Goal: Task Accomplishment & Management: Manage account settings

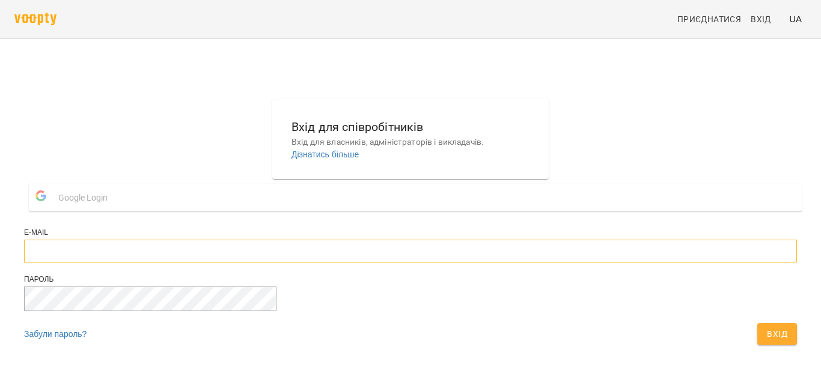
type input "**********"
click at [758, 345] on button "Вхід" at bounding box center [778, 334] width 40 height 22
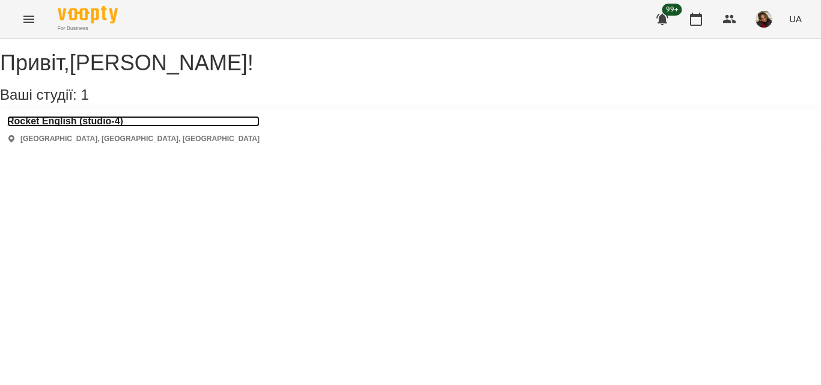
click at [60, 127] on h3 "Rocket English (studio-4)" at bounding box center [133, 121] width 253 height 11
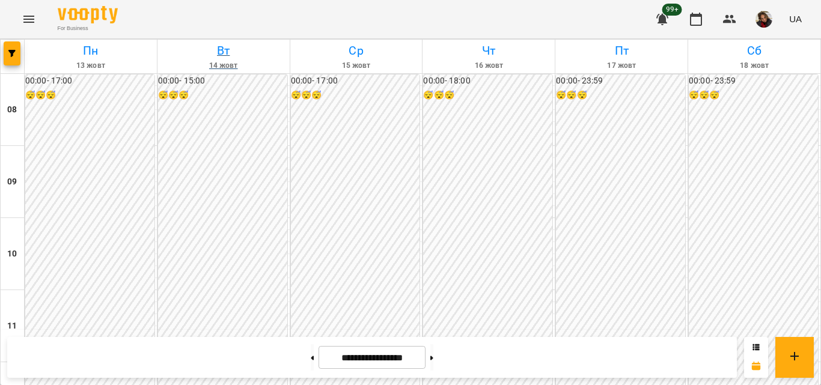
click at [231, 57] on h6 "Вт" at bounding box center [223, 50] width 129 height 19
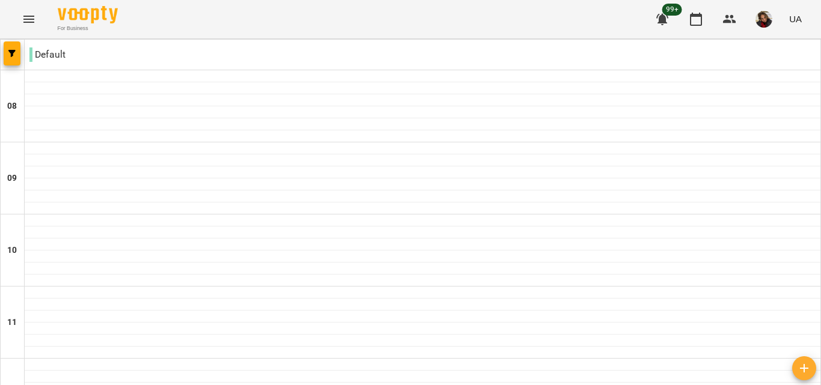
click at [700, 15] on icon "button" at bounding box center [696, 19] width 12 height 13
click at [695, 29] on button "button" at bounding box center [696, 19] width 29 height 29
click at [18, 52] on span "button" at bounding box center [12, 53] width 17 height 7
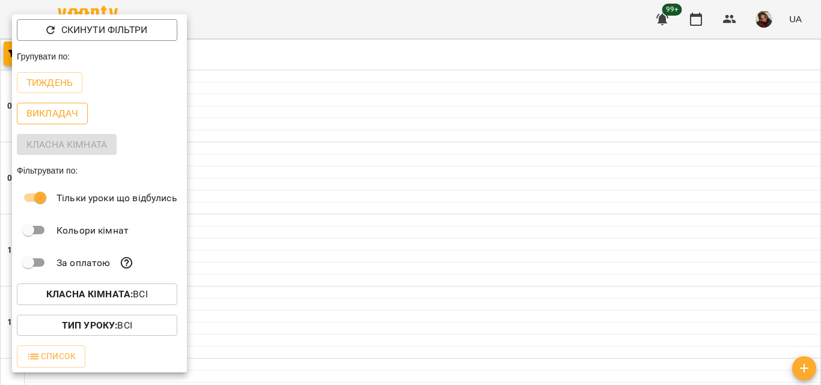
click at [55, 118] on p "Викладач" at bounding box center [52, 113] width 52 height 14
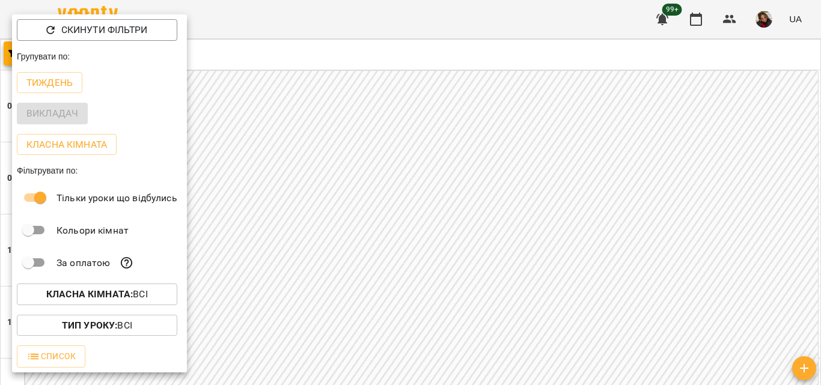
click at [244, 188] on div at bounding box center [410, 192] width 821 height 385
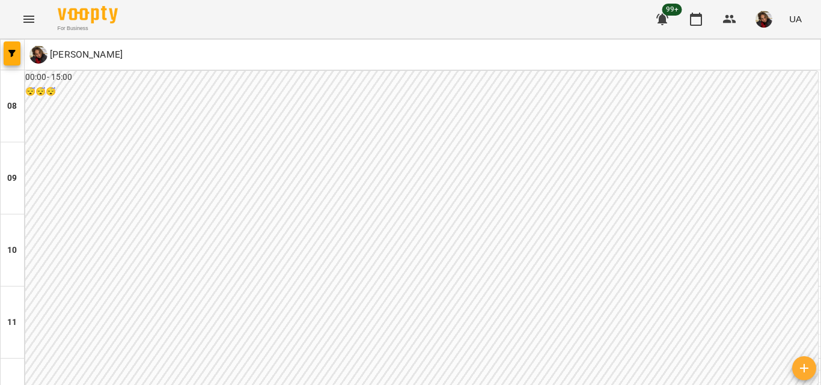
scroll to position [541, 0]
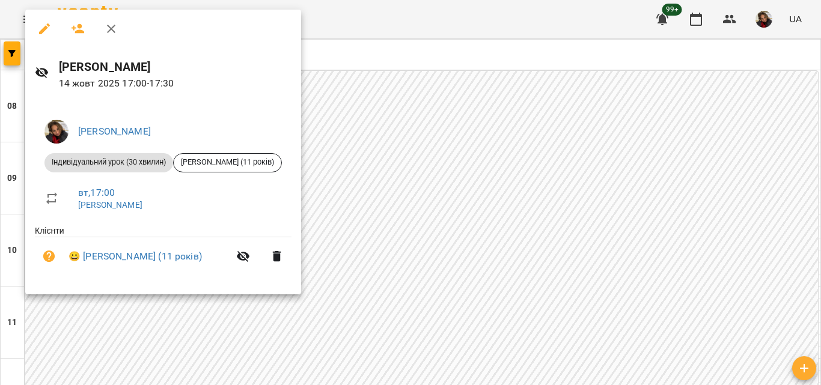
click at [375, 176] on div at bounding box center [410, 192] width 821 height 385
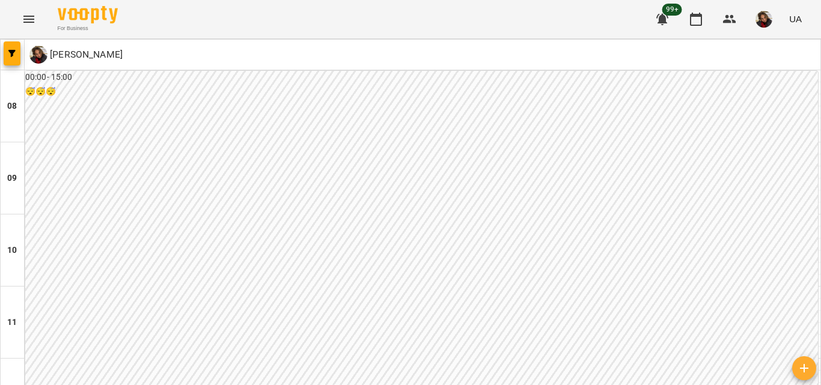
scroll to position [703, 0]
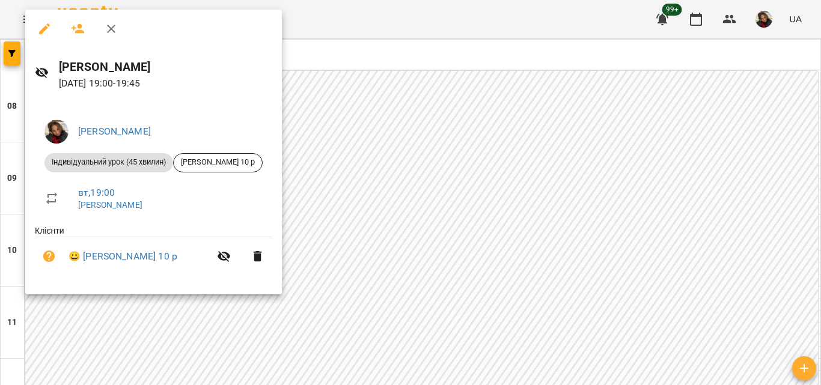
click at [352, 218] on div at bounding box center [410, 192] width 821 height 385
